Goal: Transaction & Acquisition: Purchase product/service

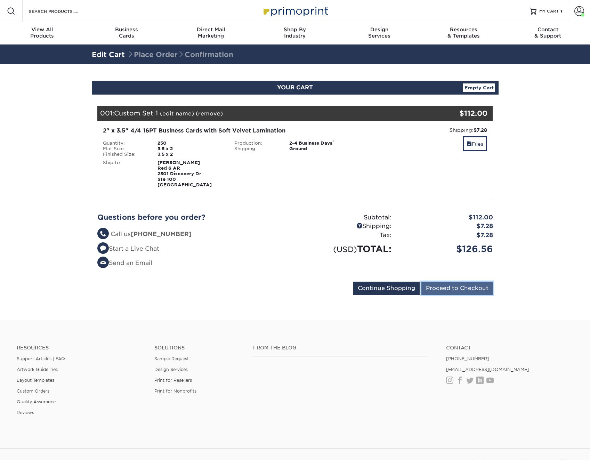
click at [461, 289] on input "Proceed to Checkout" at bounding box center [457, 287] width 72 height 13
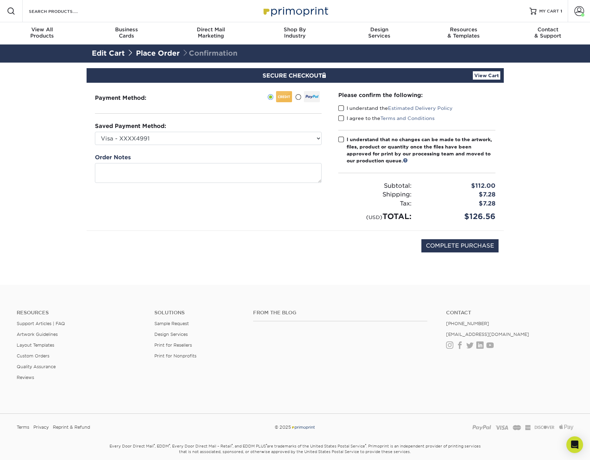
click at [344, 106] on label "I understand the Estimated Delivery Policy" at bounding box center [395, 108] width 114 height 7
click at [0, 0] on input "I understand the Estimated Delivery Policy" at bounding box center [0, 0] width 0 height 0
click at [341, 106] on span at bounding box center [341, 108] width 6 height 7
click at [0, 0] on input "I understand the Estimated Delivery Policy" at bounding box center [0, 0] width 0 height 0
click at [342, 107] on span at bounding box center [341, 108] width 6 height 7
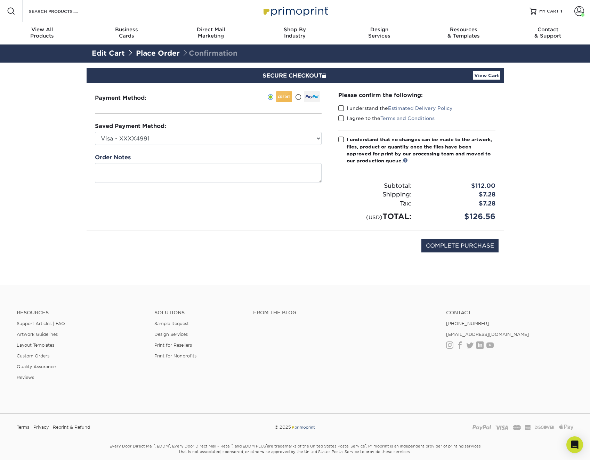
click at [0, 0] on input "I understand the Estimated Delivery Policy" at bounding box center [0, 0] width 0 height 0
click at [343, 118] on span at bounding box center [341, 118] width 6 height 7
click at [0, 0] on input "I agree to the Terms and Conditions" at bounding box center [0, 0] width 0 height 0
click at [341, 139] on span at bounding box center [341, 139] width 6 height 7
click at [0, 0] on input "I understand that no changes can be made to the artwork, files, product or quan…" at bounding box center [0, 0] width 0 height 0
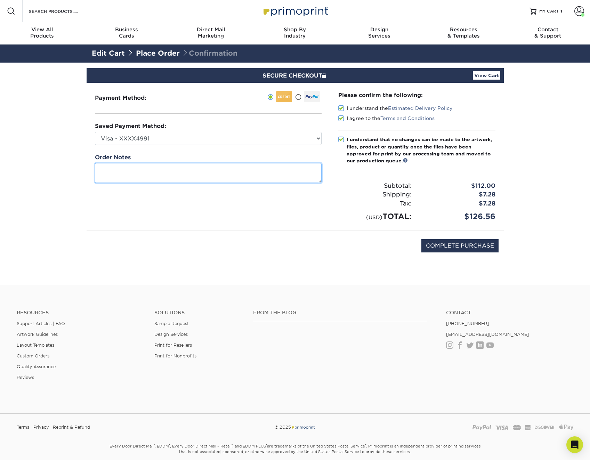
click at [130, 173] on textarea at bounding box center [208, 173] width 227 height 20
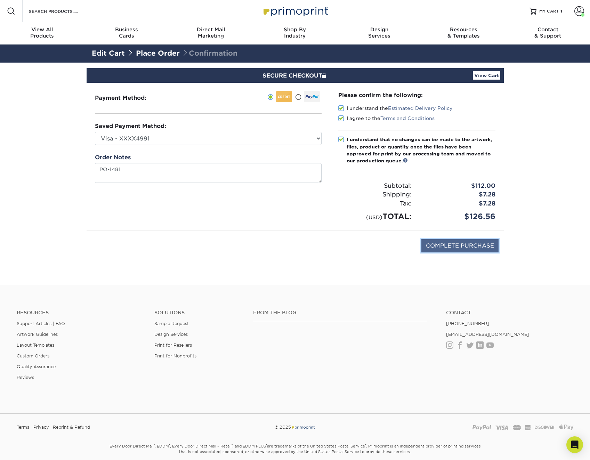
type textarea "PO1481"
click at [468, 247] on input "COMPLETE PURCHASE" at bounding box center [459, 245] width 77 height 13
type input "PROCESSING, PLEASE WAIT..."
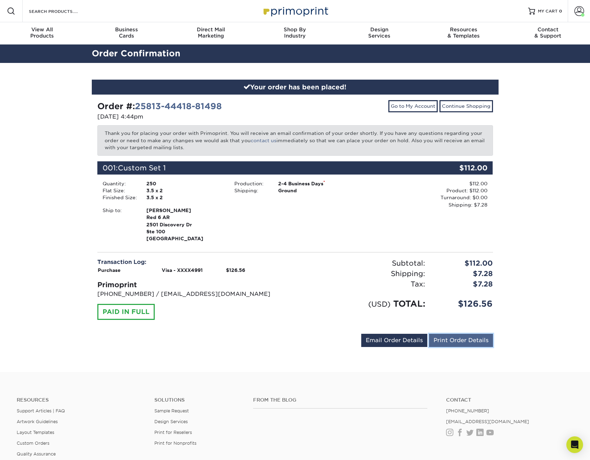
click at [453, 338] on link "Print Order Details" at bounding box center [461, 340] width 64 height 13
